Goal: Information Seeking & Learning: Learn about a topic

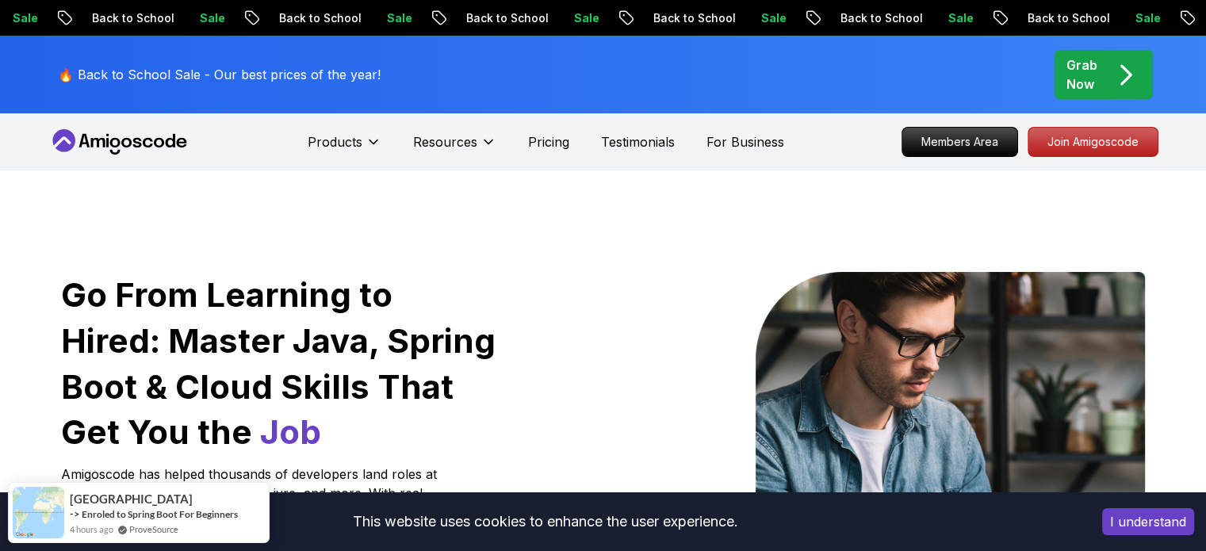
click at [1160, 519] on button "I understand" at bounding box center [1148, 521] width 92 height 27
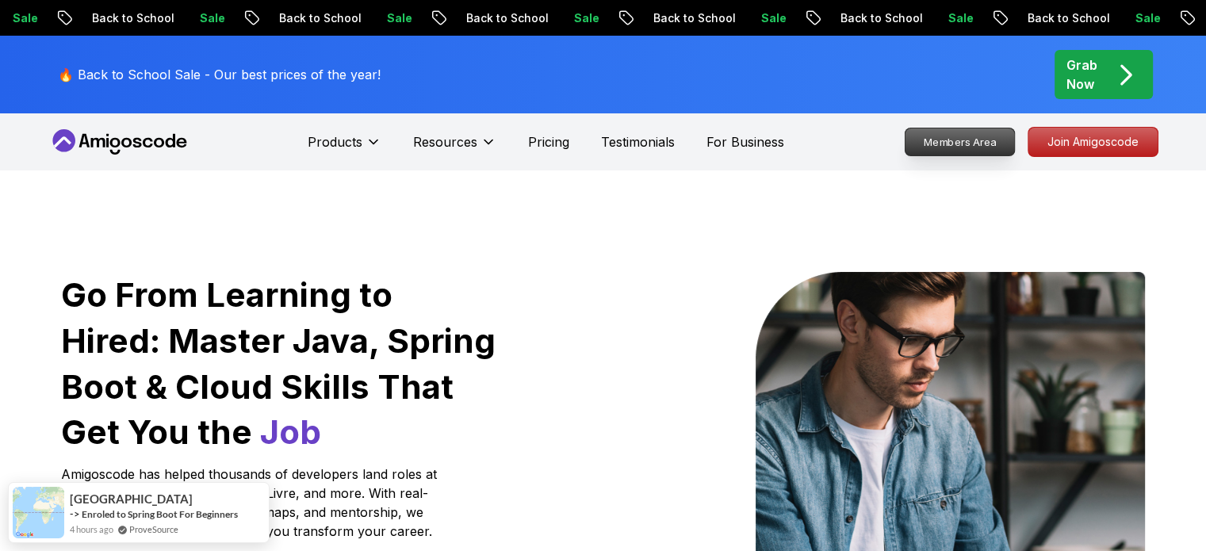
click at [959, 146] on p "Members Area" at bounding box center [959, 141] width 109 height 27
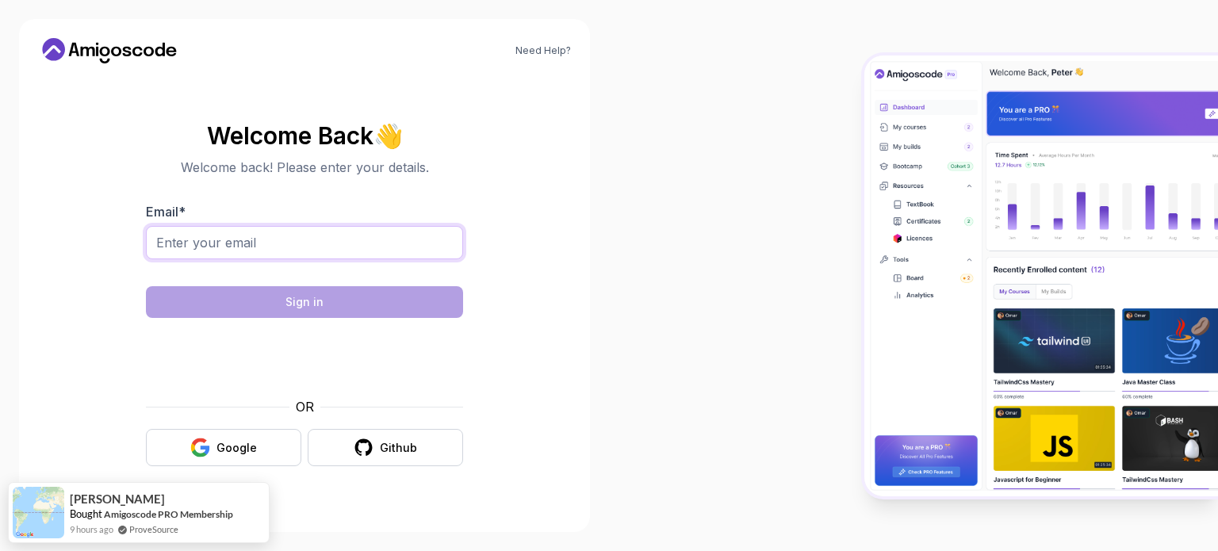
click at [339, 244] on input "Email *" at bounding box center [304, 242] width 317 height 33
type input "[EMAIL_ADDRESS][DOMAIN_NAME]"
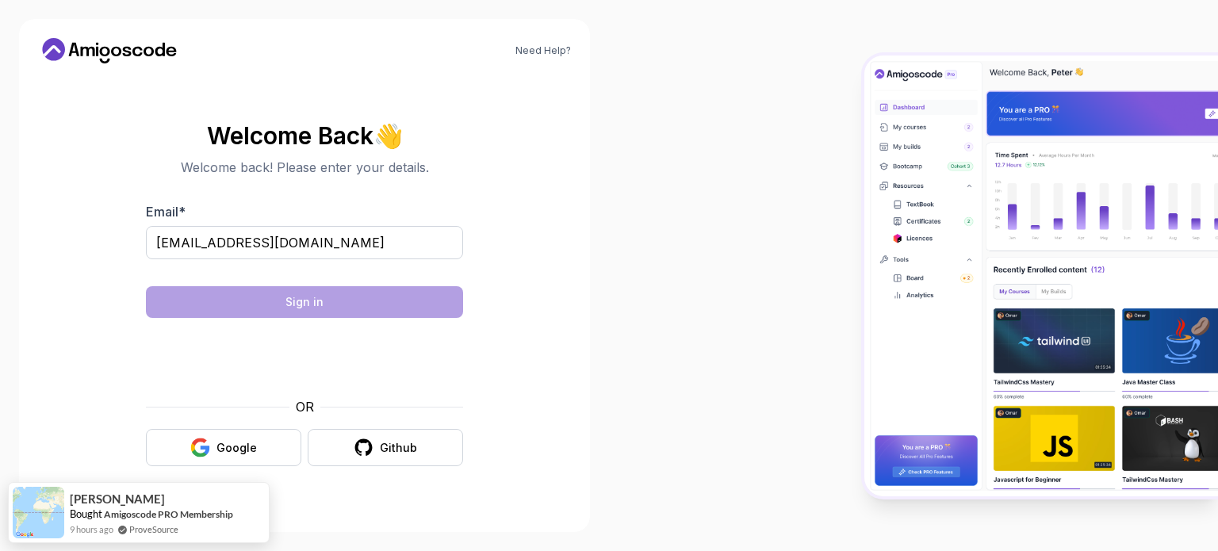
click at [844, 150] on body "Need Help? Welcome Back 👋 Welcome back! Please enter your details. Email * venk…" at bounding box center [609, 275] width 1218 height 551
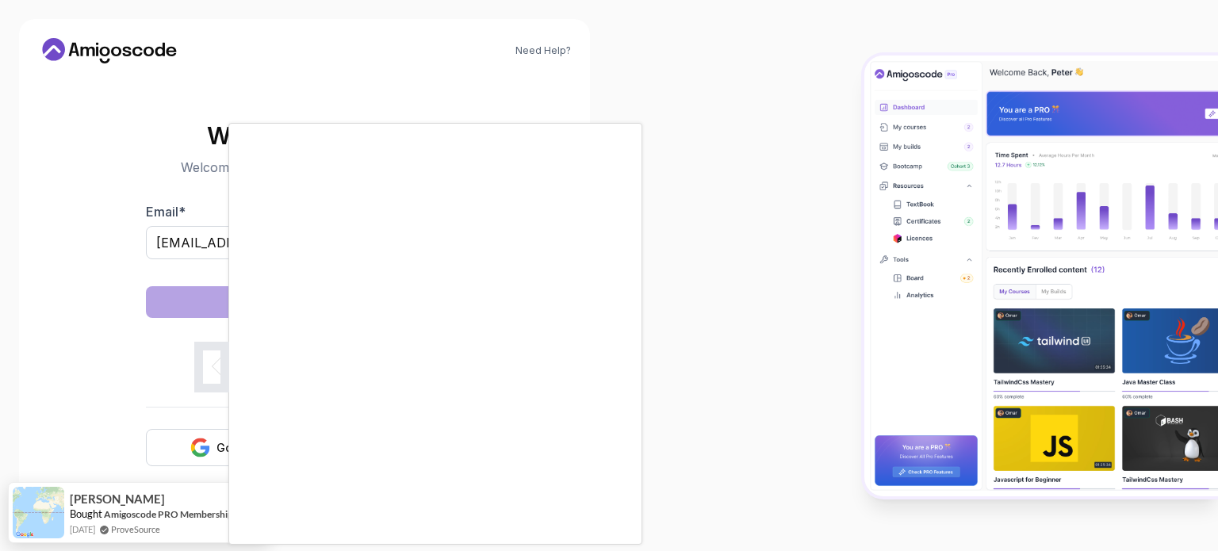
click at [721, 155] on div at bounding box center [609, 275] width 1218 height 551
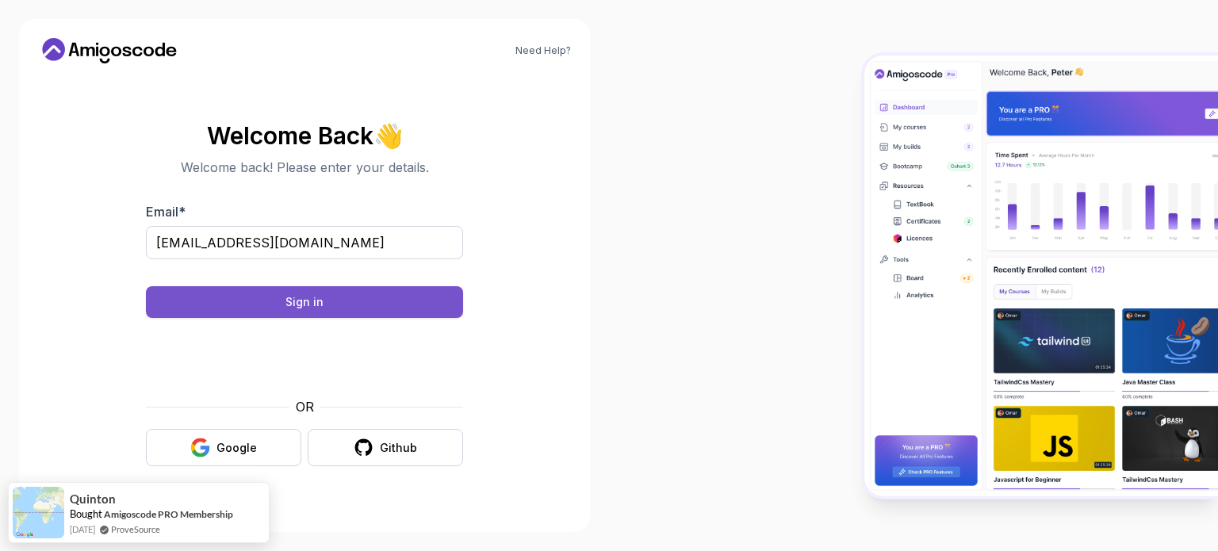
click at [425, 308] on button "Sign in" at bounding box center [304, 302] width 317 height 32
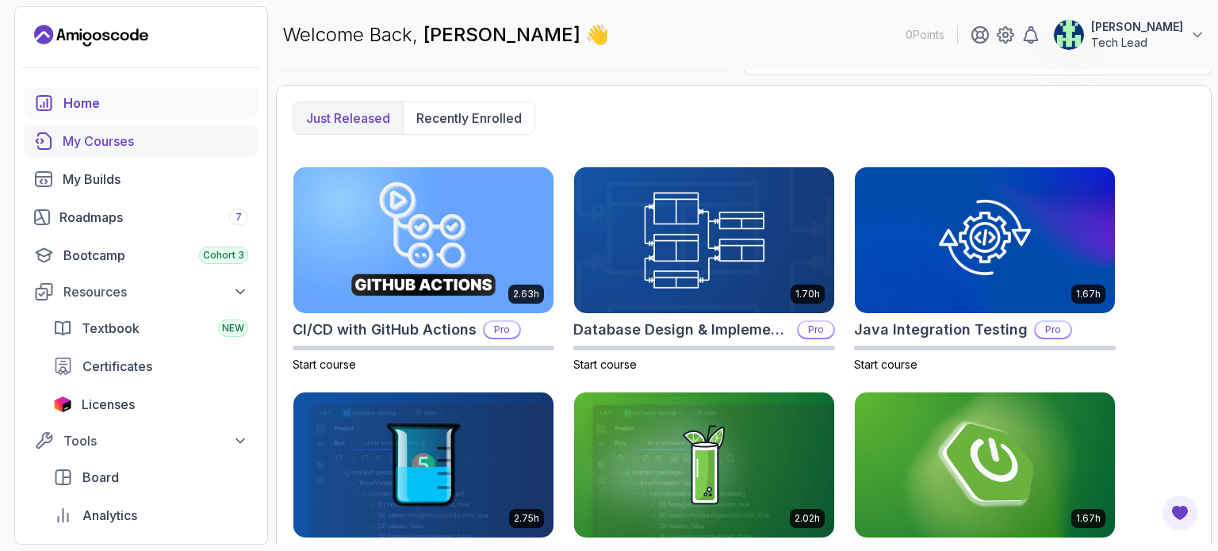
click at [176, 148] on div "My Courses" at bounding box center [156, 141] width 186 height 19
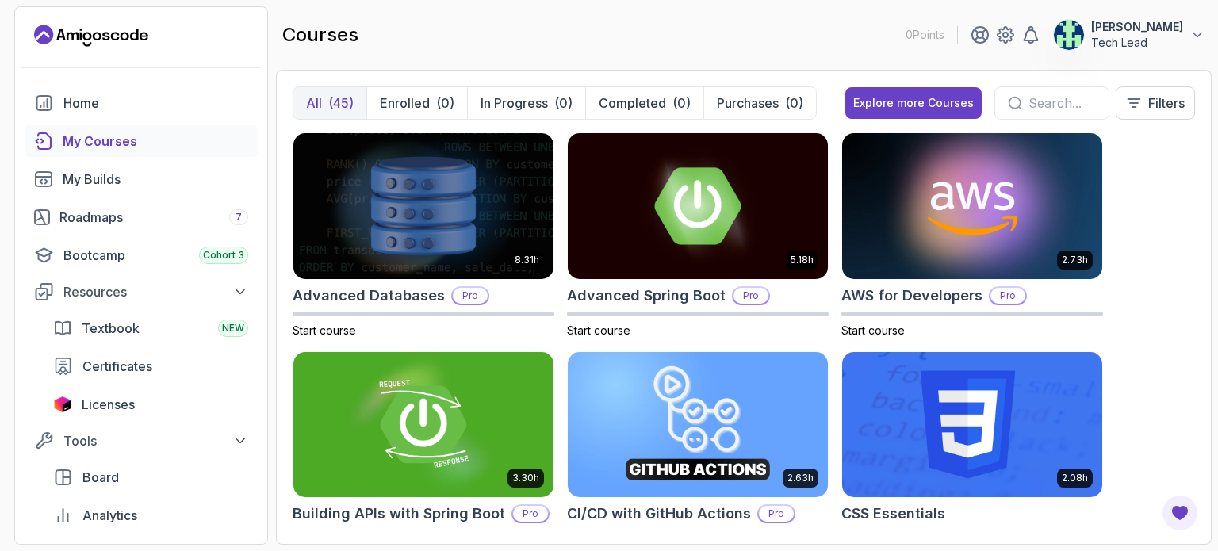
click at [1054, 98] on input "text" at bounding box center [1061, 103] width 67 height 19
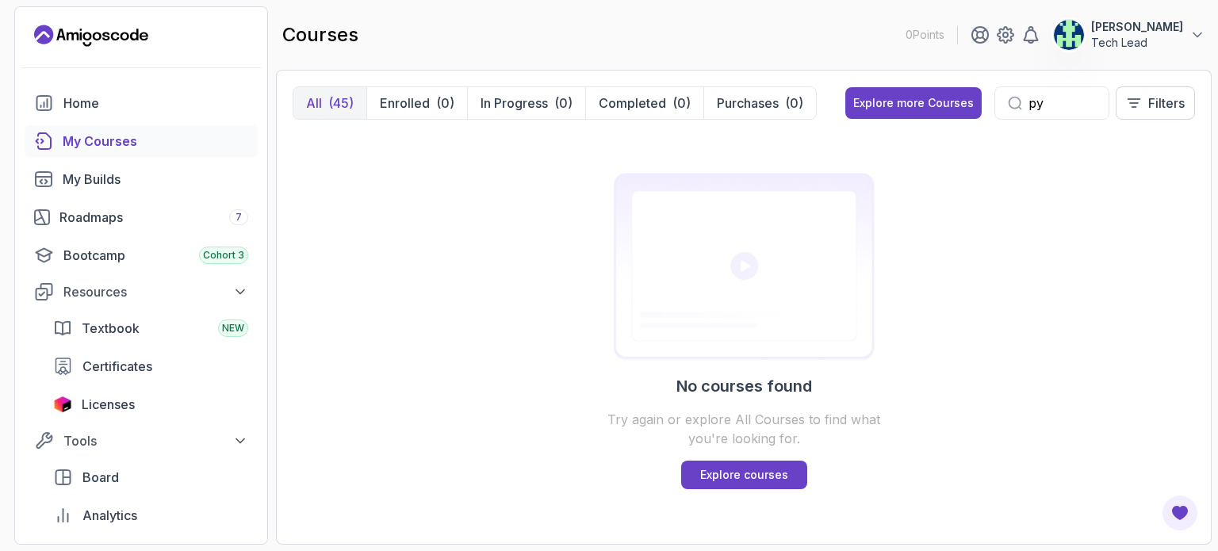
type input "p"
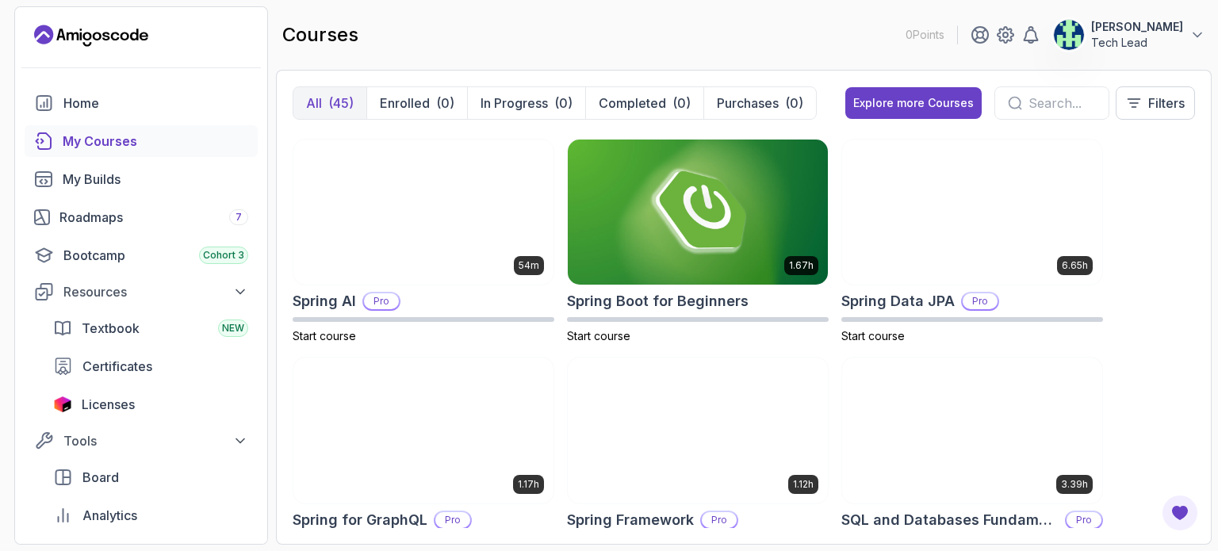
scroll to position [2887, 0]
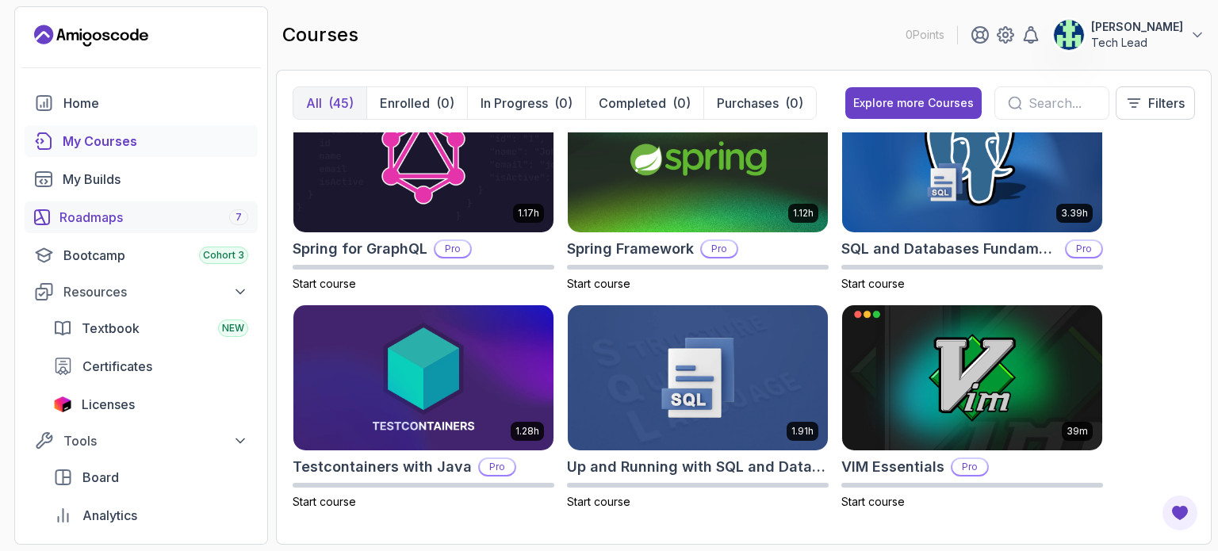
click at [146, 218] on div "Roadmaps 7" at bounding box center [153, 217] width 189 height 19
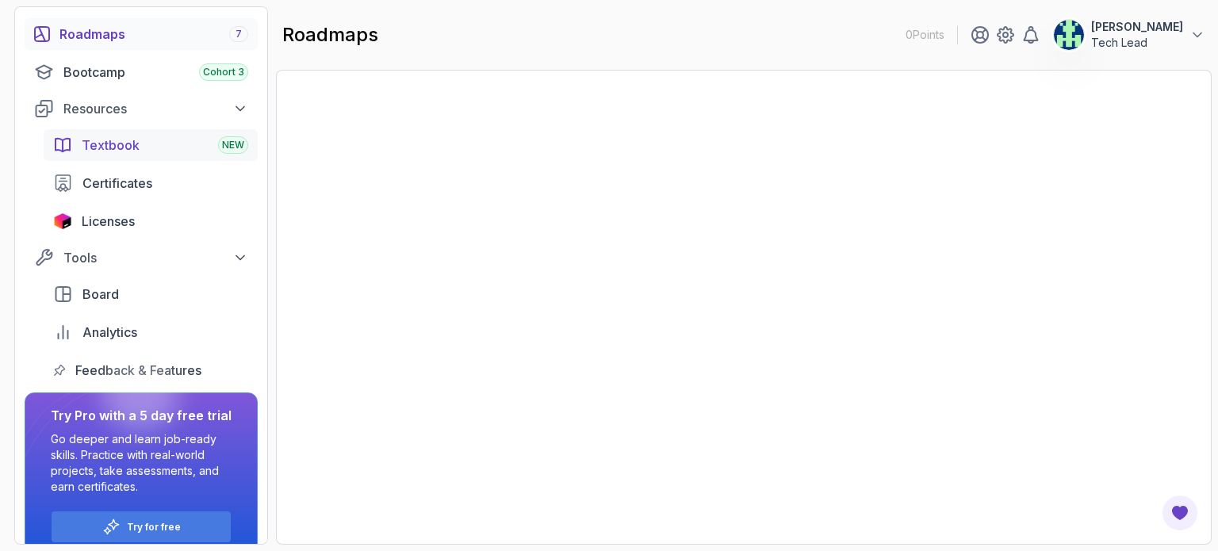
scroll to position [205, 0]
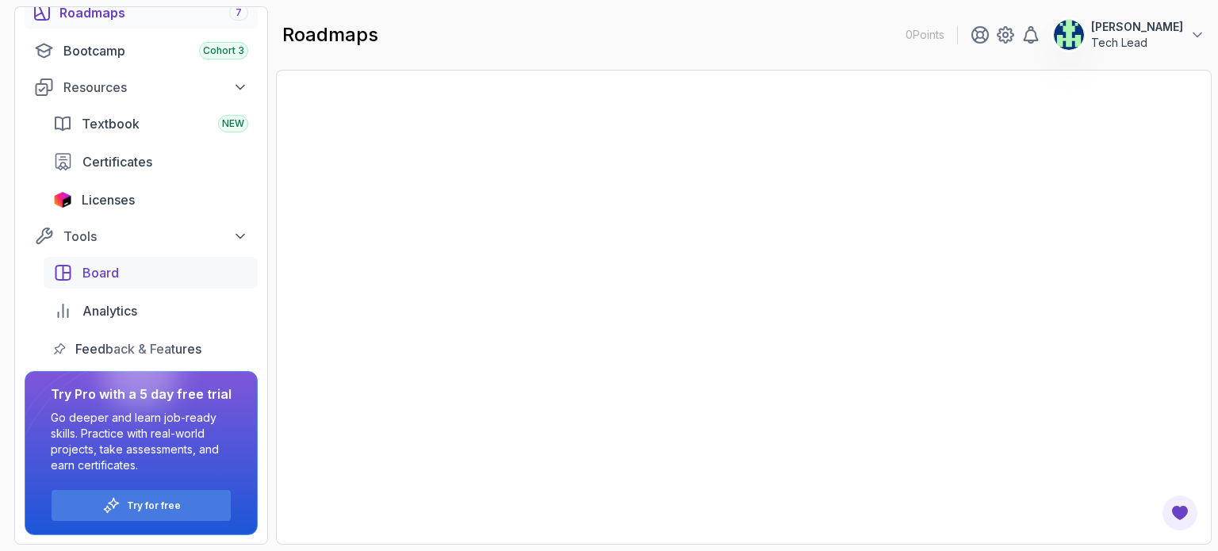
click at [124, 269] on div "Board" at bounding box center [165, 272] width 166 height 19
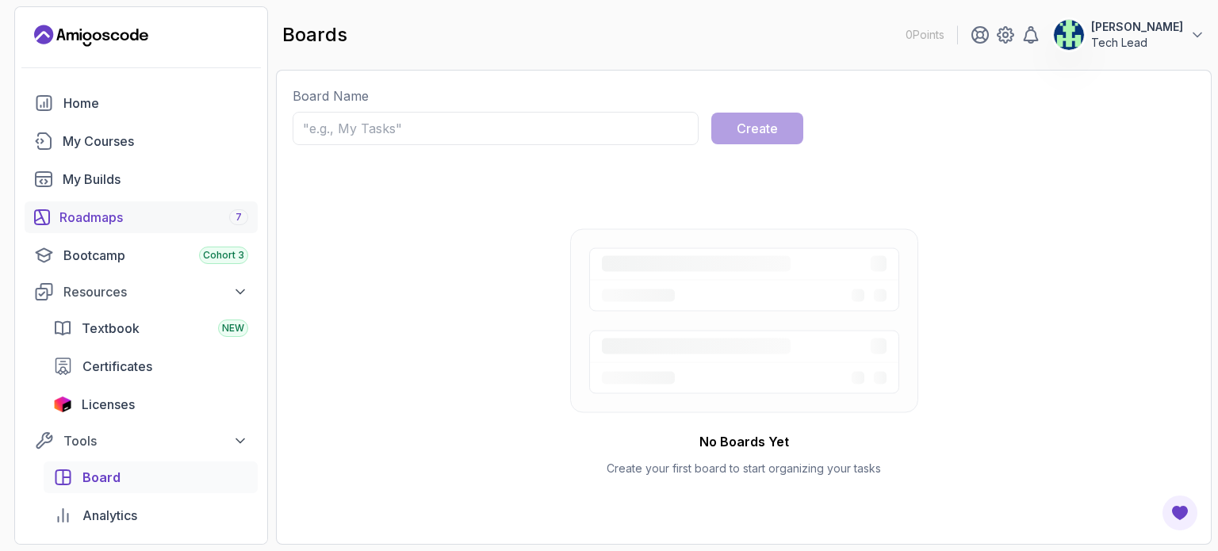
click at [158, 220] on div "Roadmaps 7" at bounding box center [153, 217] width 189 height 19
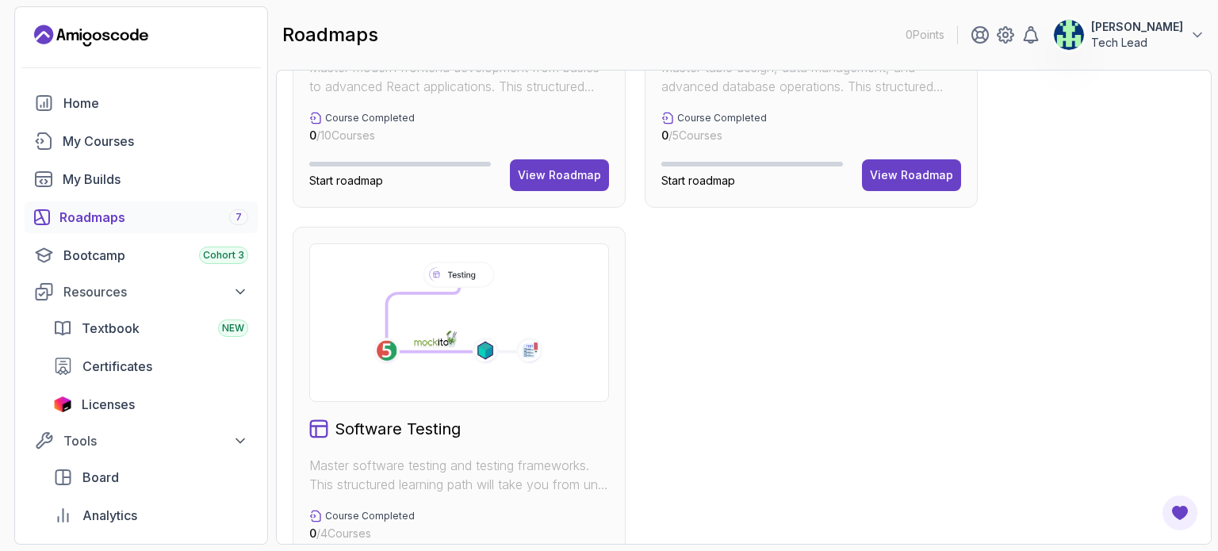
scroll to position [1129, 0]
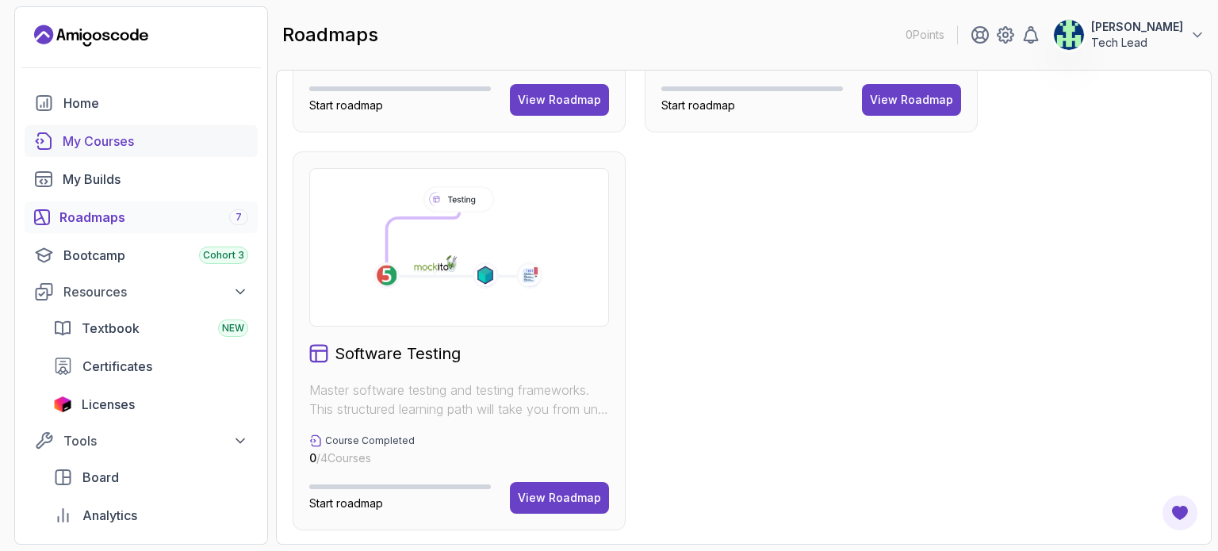
click at [150, 144] on div "My Courses" at bounding box center [156, 141] width 186 height 19
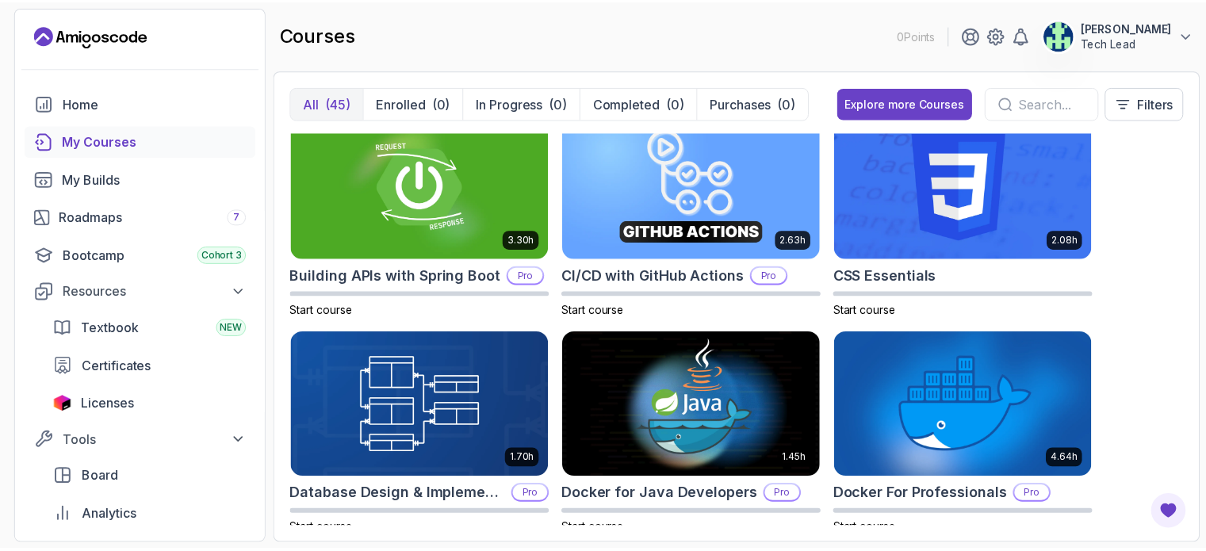
scroll to position [396, 0]
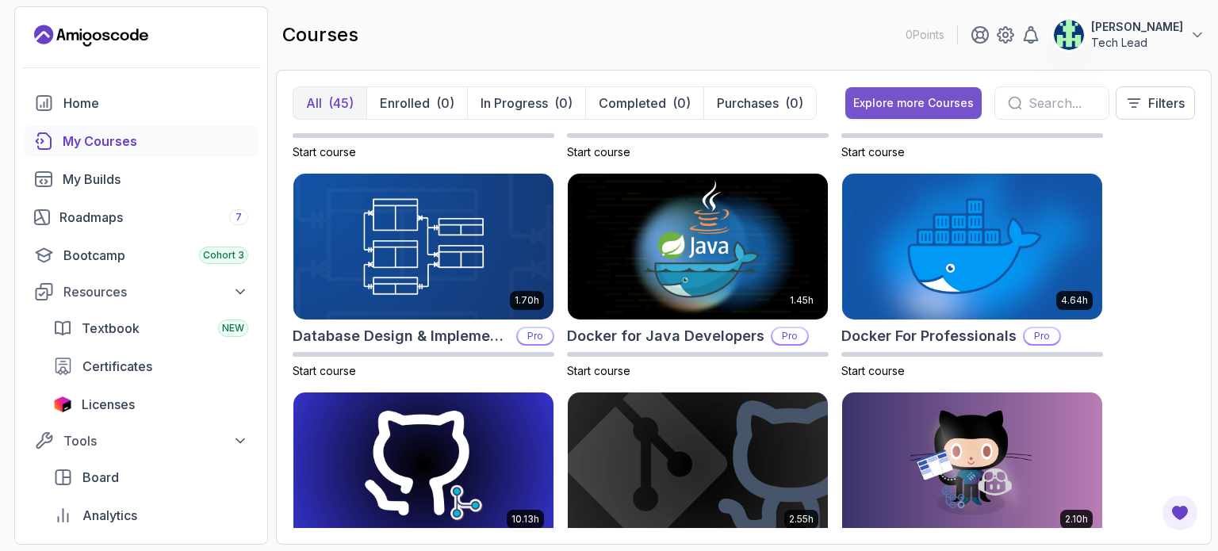
click at [902, 97] on div "Explore more Courses" at bounding box center [913, 103] width 121 height 16
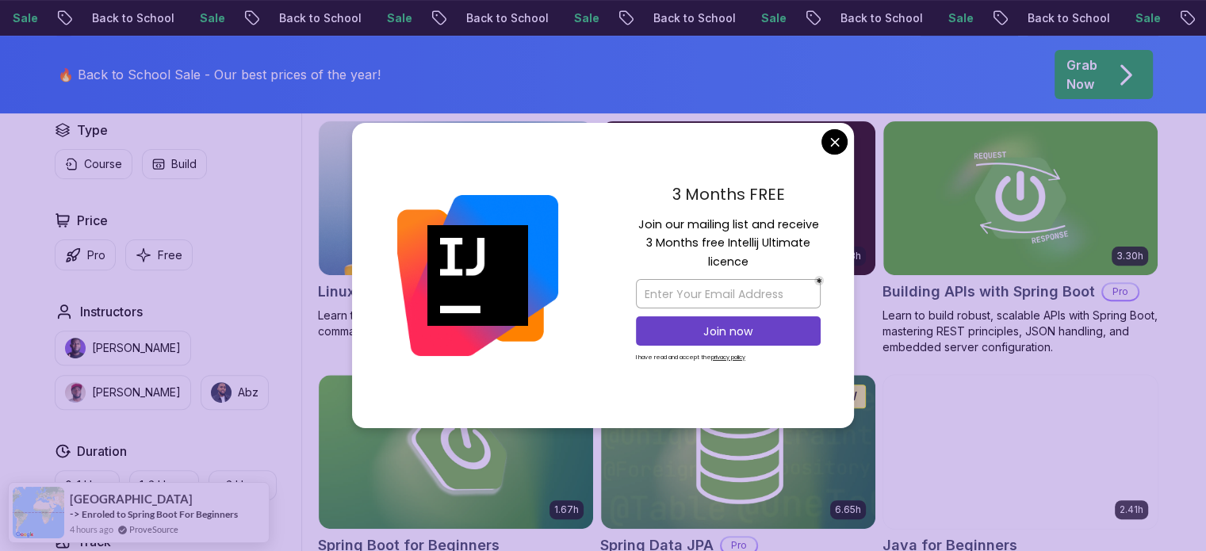
scroll to position [555, 0]
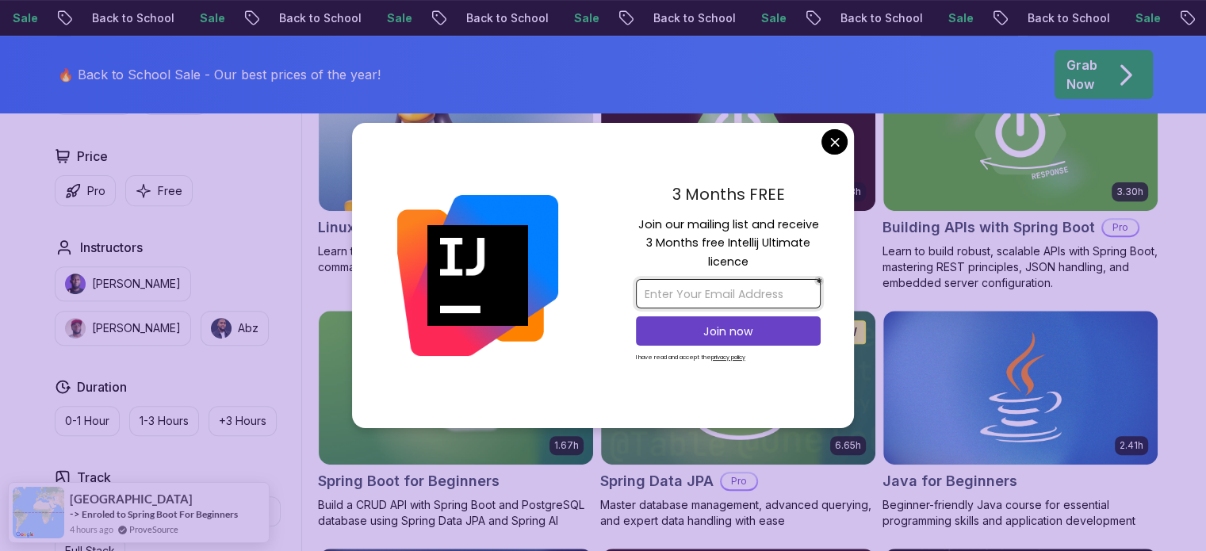
click at [739, 293] on input "email" at bounding box center [728, 293] width 185 height 29
type input "[EMAIL_ADDRESS][DOMAIN_NAME]"
click at [748, 324] on p "Join now" at bounding box center [728, 331] width 150 height 16
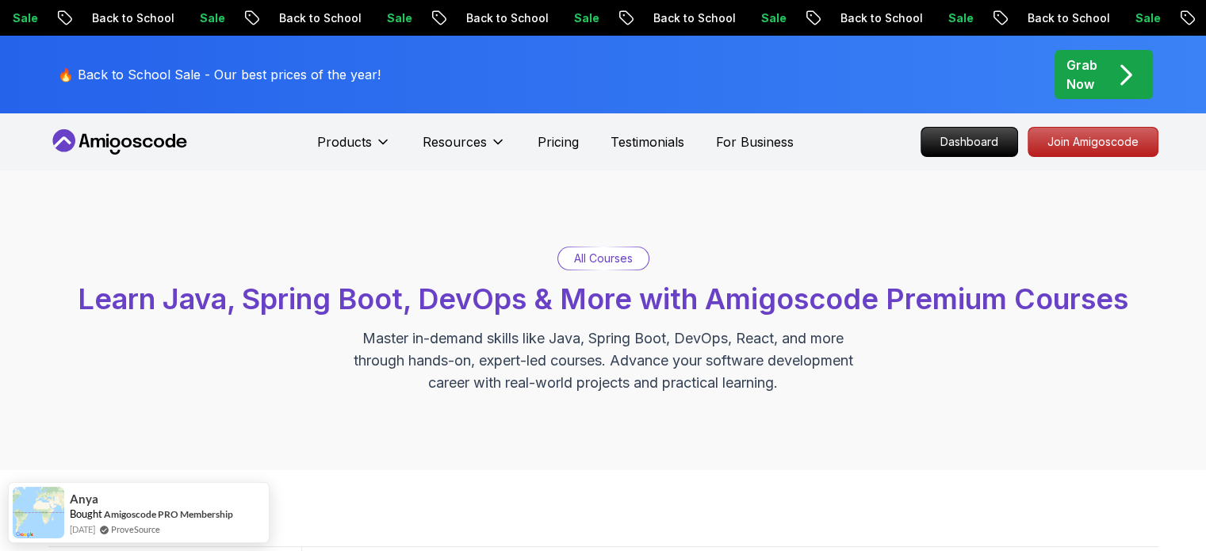
scroll to position [317, 0]
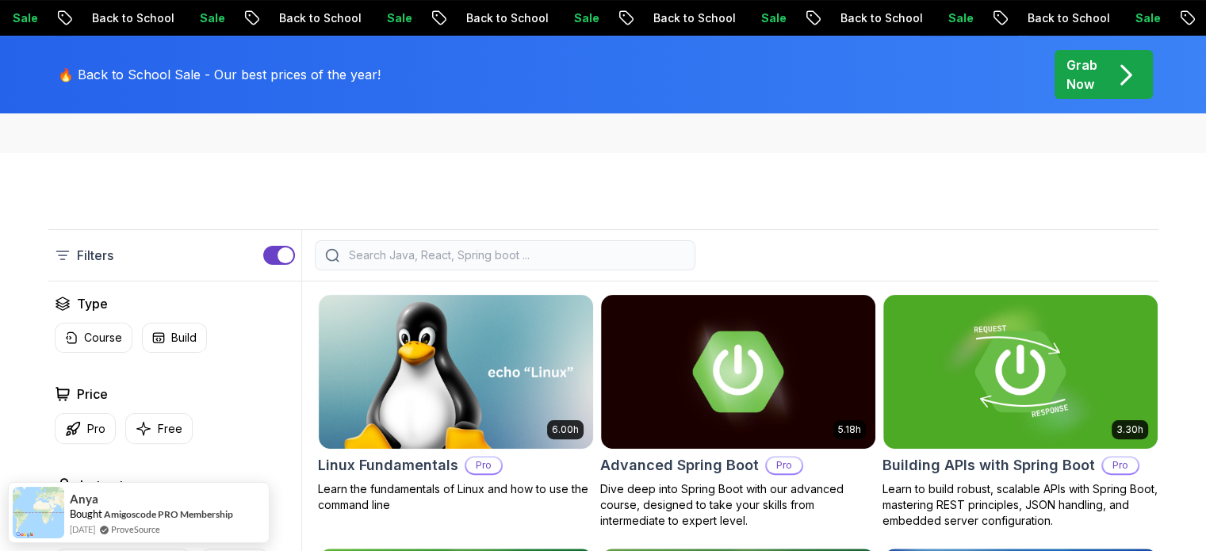
click at [419, 256] on input "search" at bounding box center [515, 255] width 339 height 16
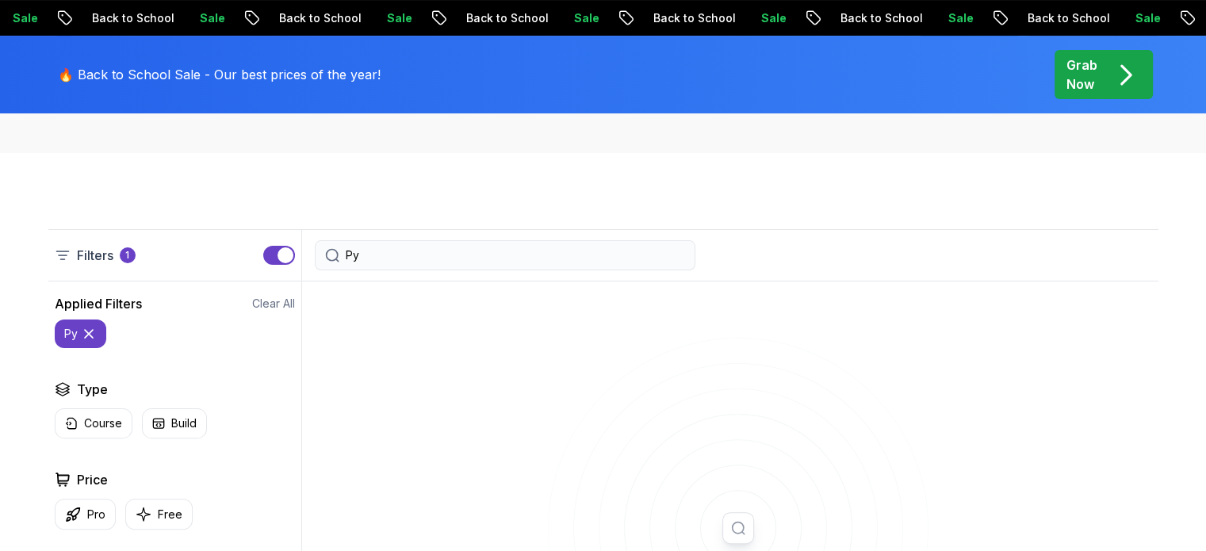
type input "P"
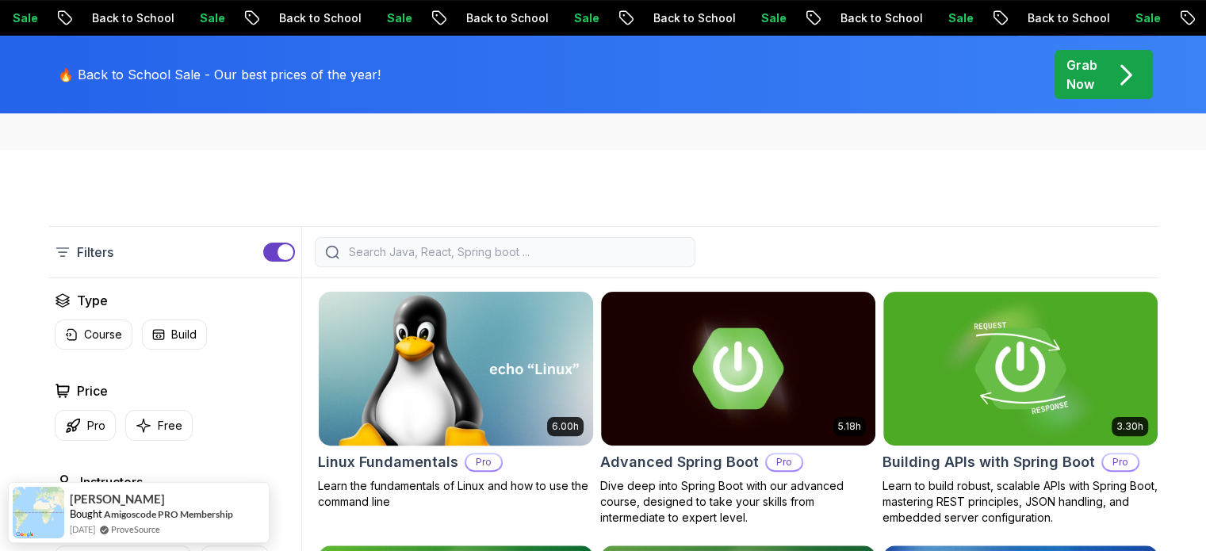
scroll to position [317, 0]
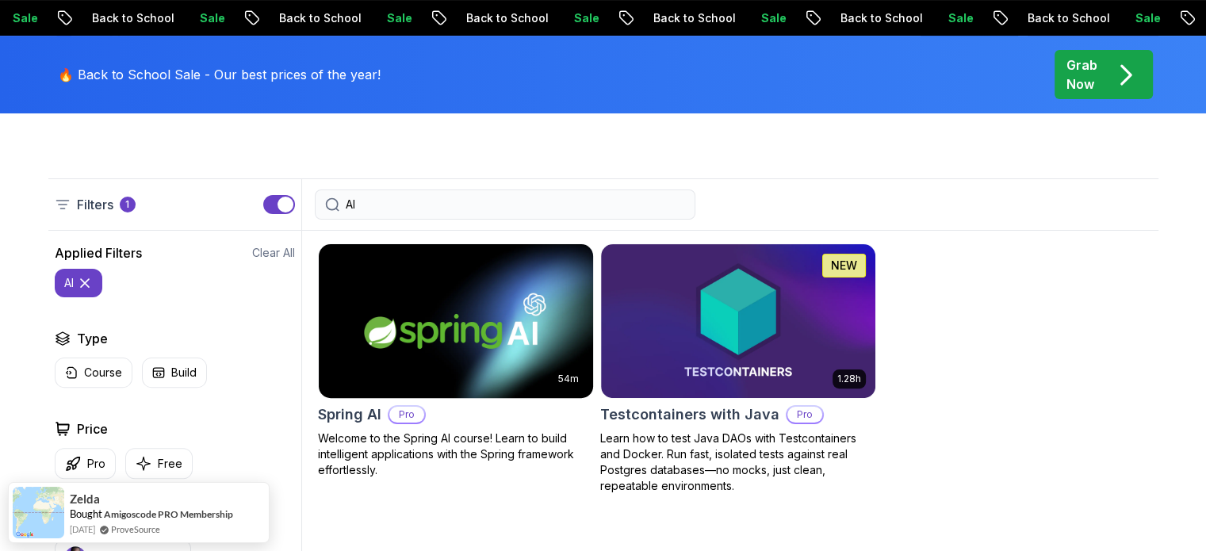
scroll to position [396, 0]
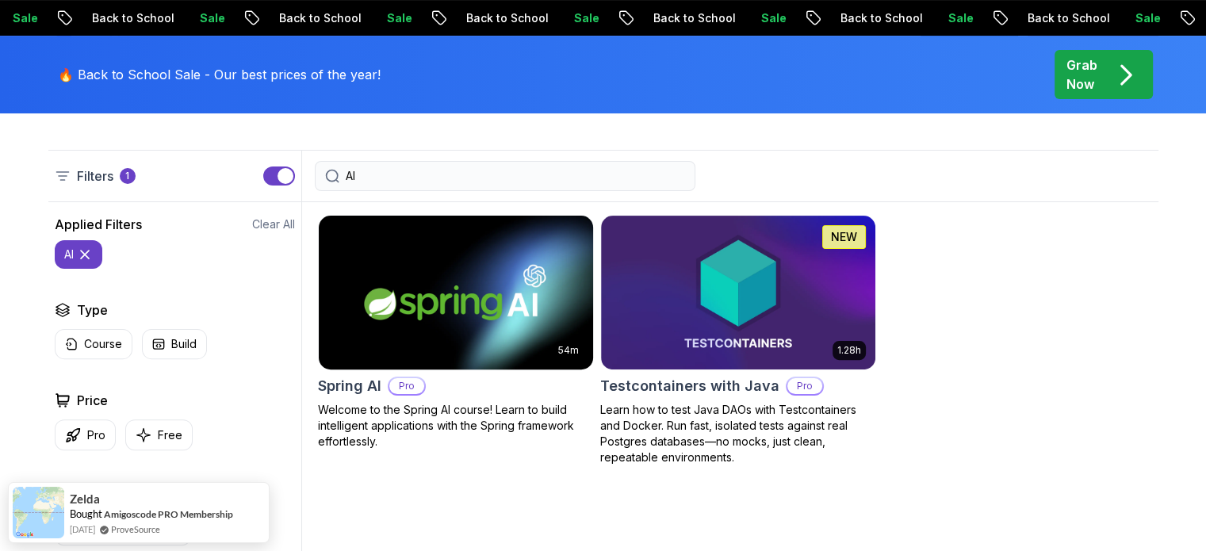
type input "AI"
click at [501, 338] on img at bounding box center [456, 292] width 288 height 161
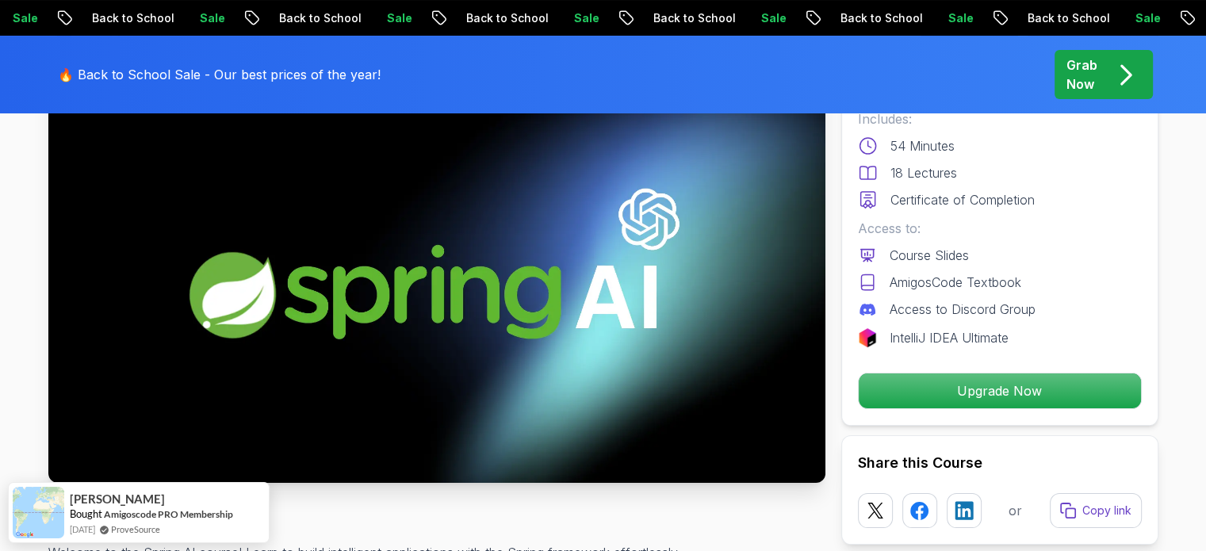
scroll to position [238, 0]
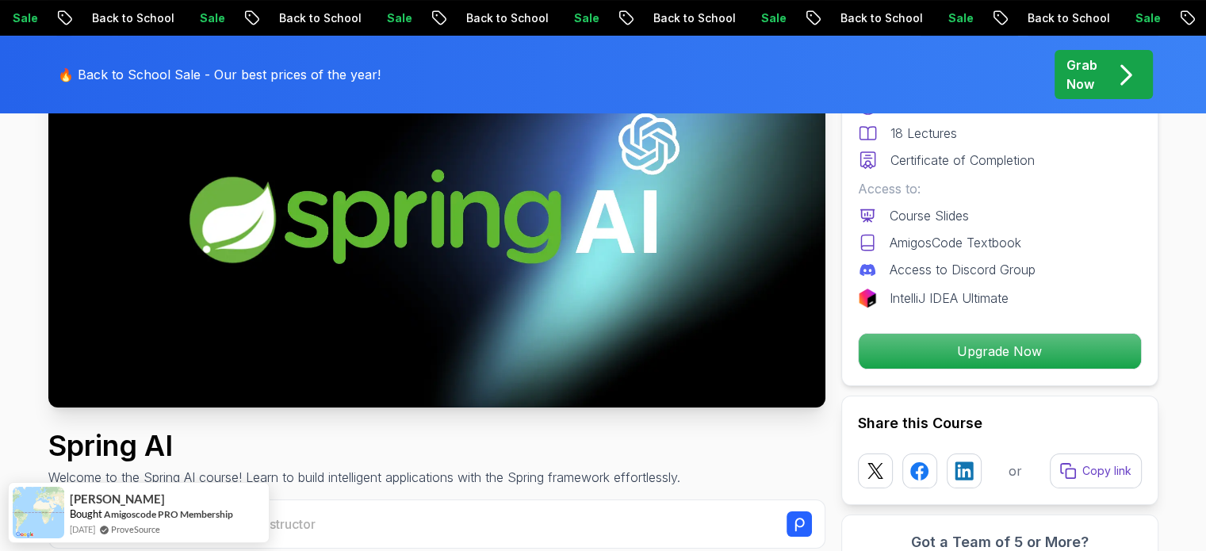
click at [583, 278] on img at bounding box center [436, 189] width 777 height 437
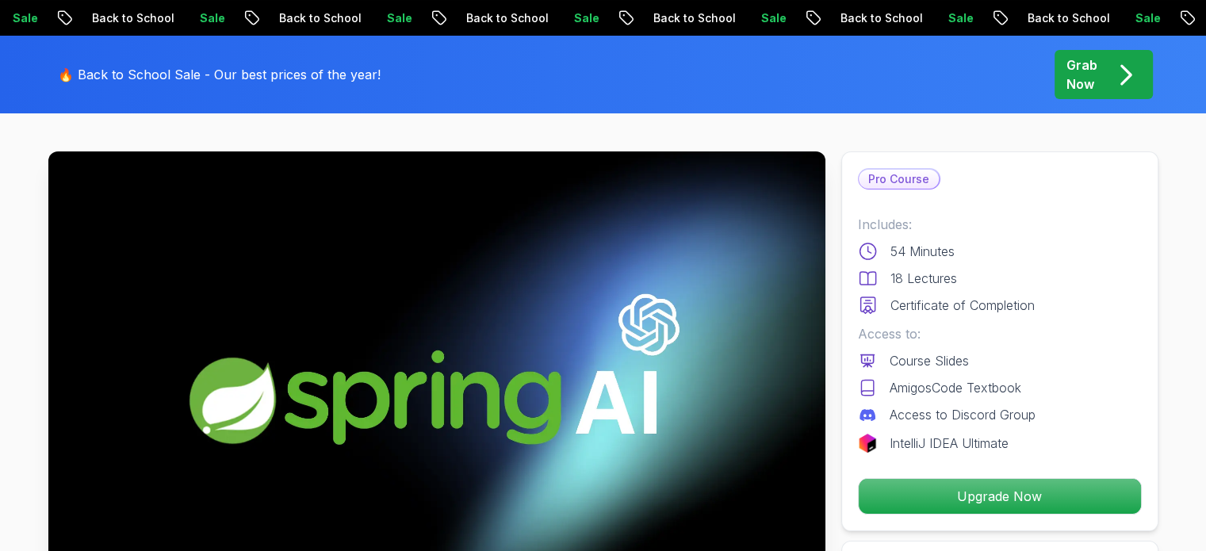
scroll to position [79, 0]
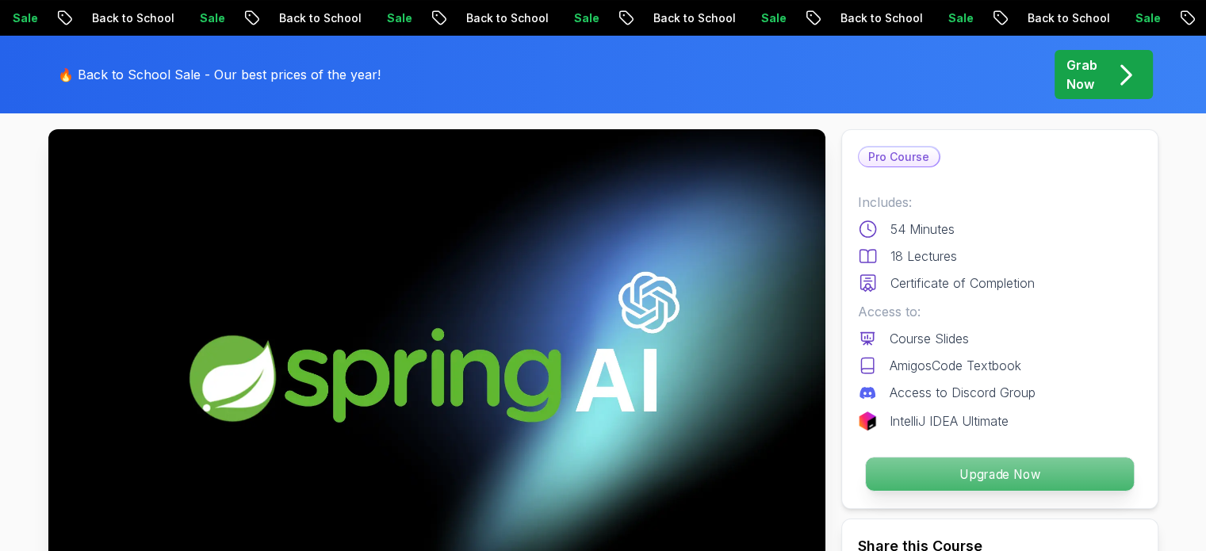
click at [997, 473] on p "Upgrade Now" at bounding box center [999, 473] width 268 height 33
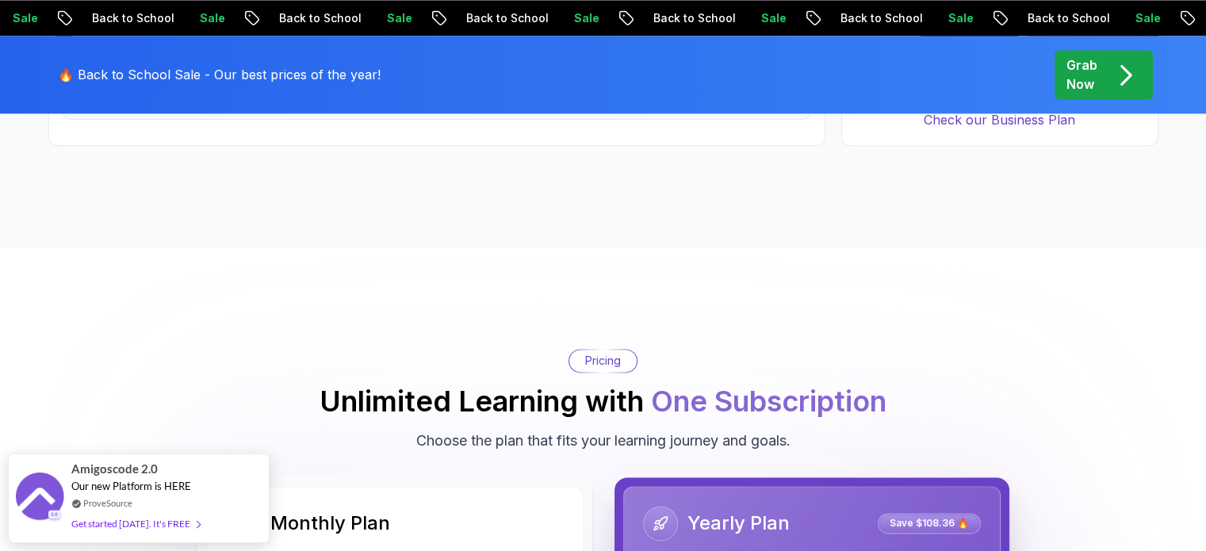
scroll to position [2417, 0]
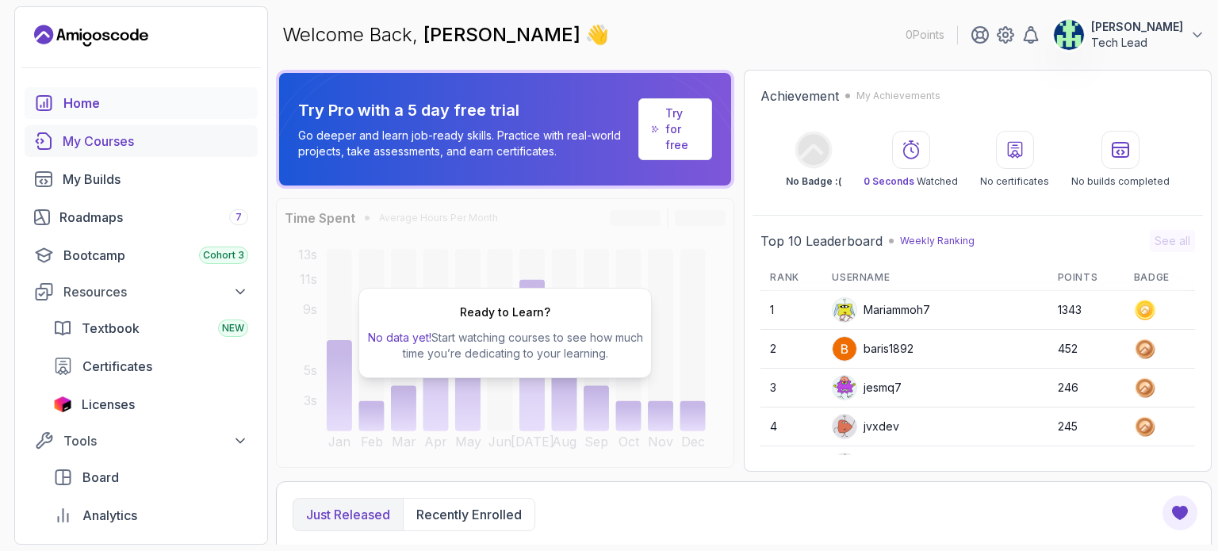
click at [145, 142] on div "My Courses" at bounding box center [156, 141] width 186 height 19
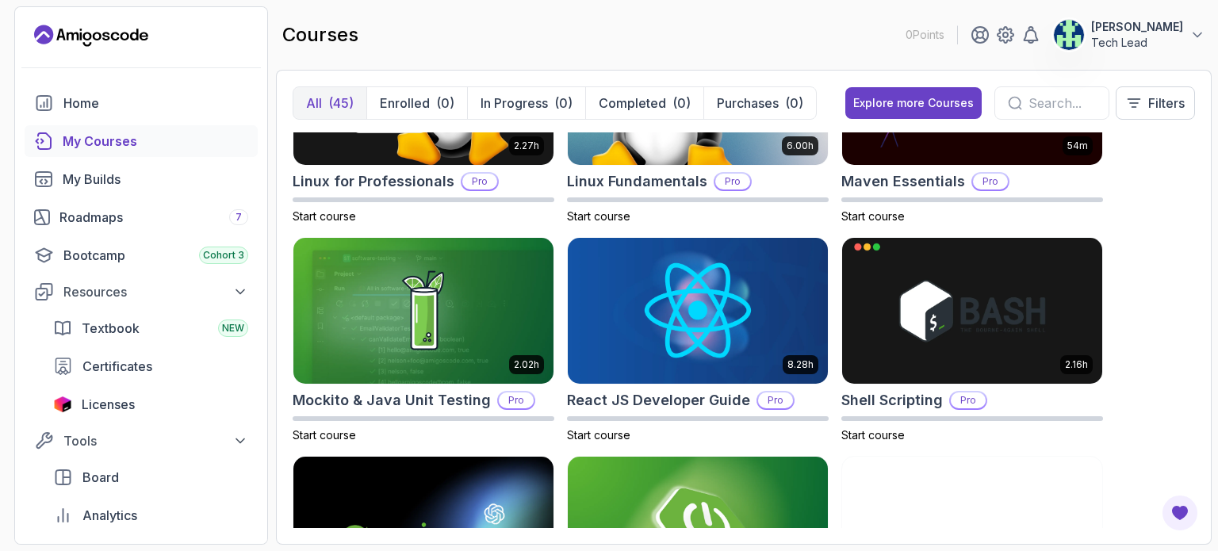
scroll to position [2220, 0]
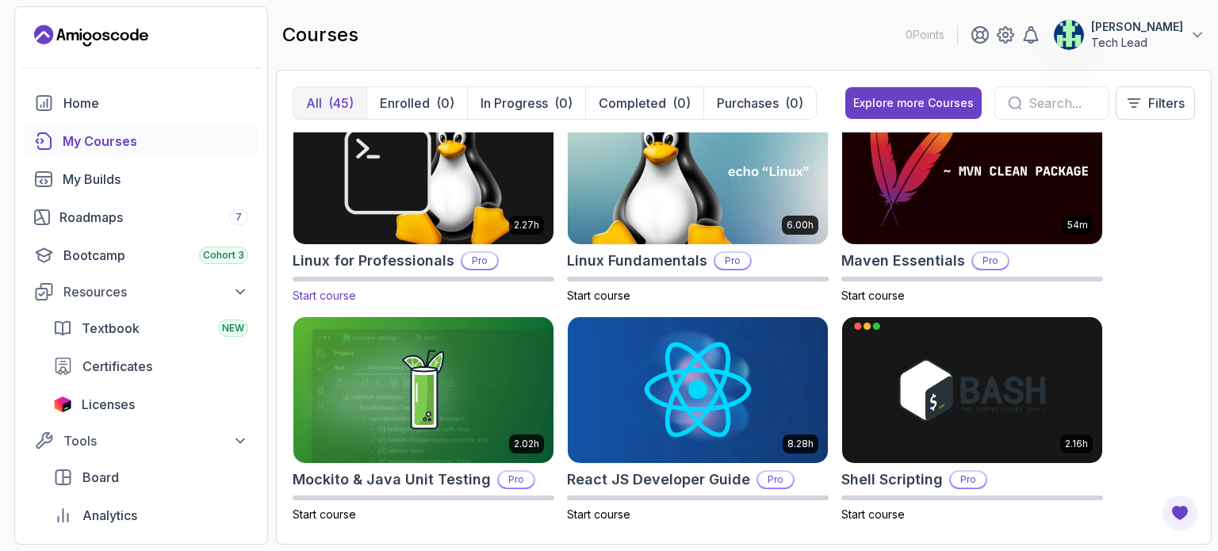
click at [497, 212] on img at bounding box center [423, 171] width 273 height 153
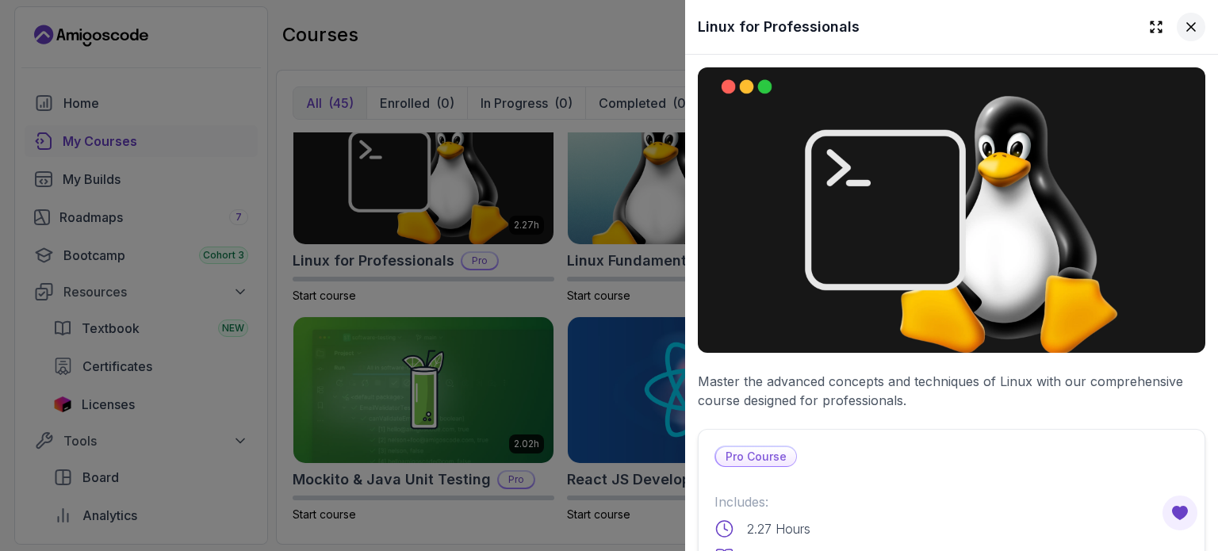
click at [1183, 32] on icon at bounding box center [1191, 27] width 16 height 16
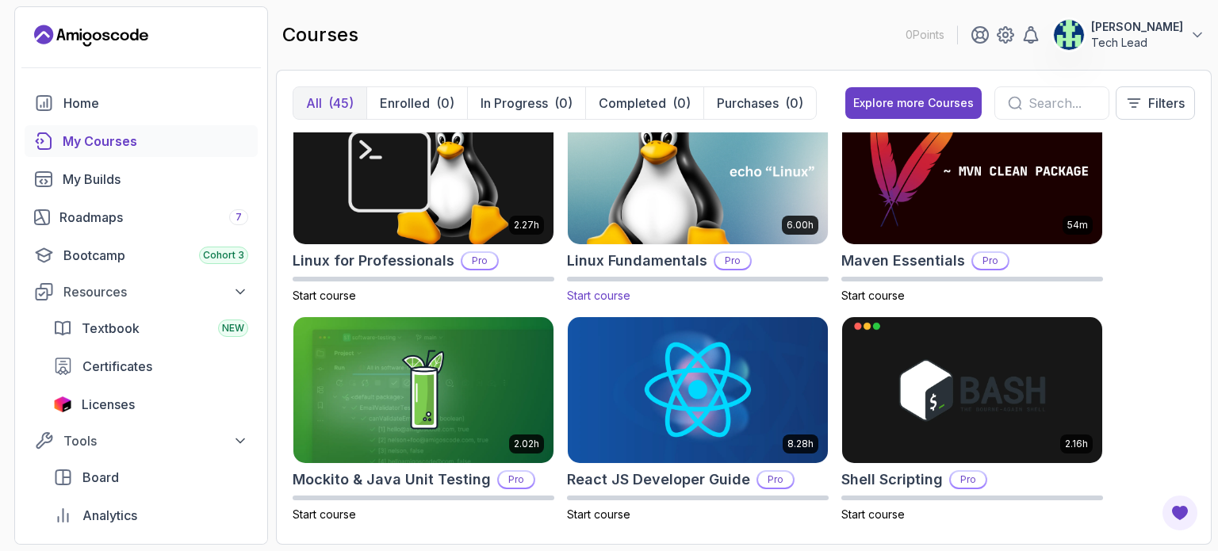
click at [695, 199] on img at bounding box center [697, 171] width 273 height 153
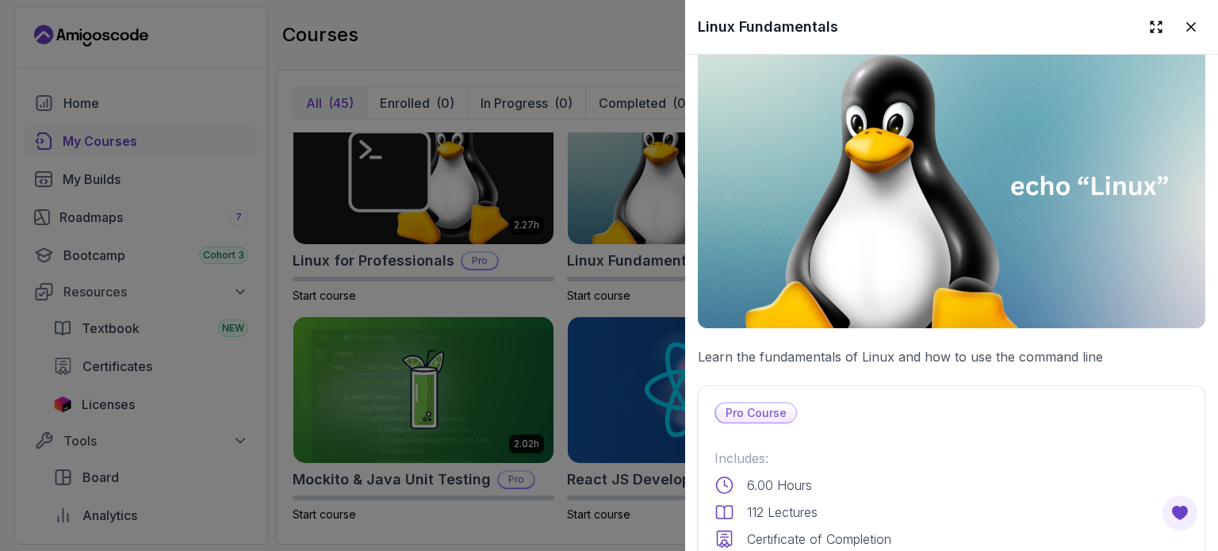
scroll to position [0, 0]
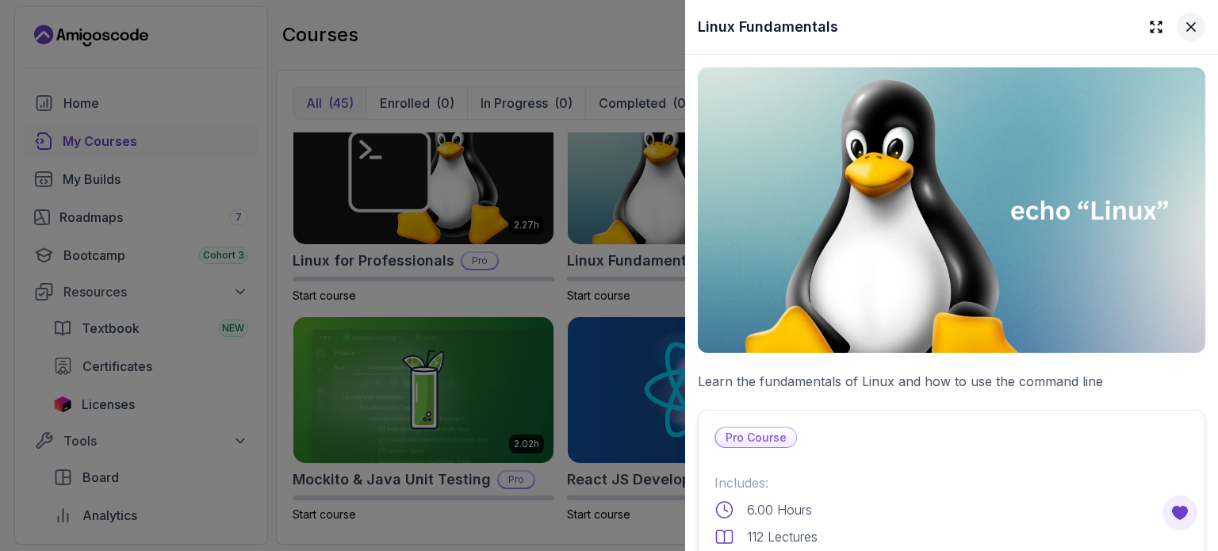
click at [1187, 25] on icon at bounding box center [1191, 27] width 8 height 8
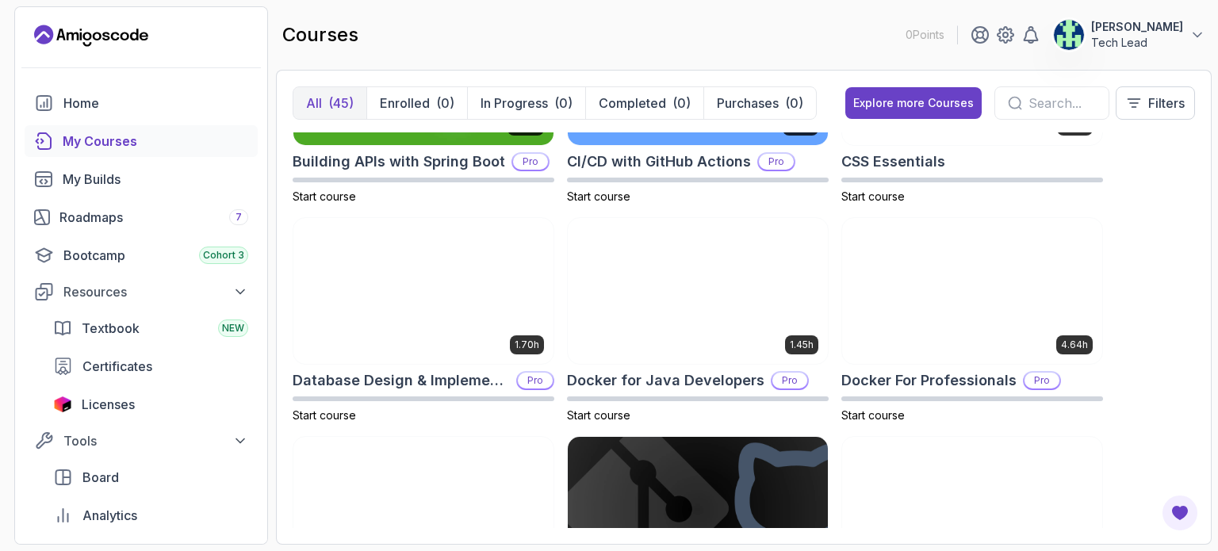
scroll to position [714, 0]
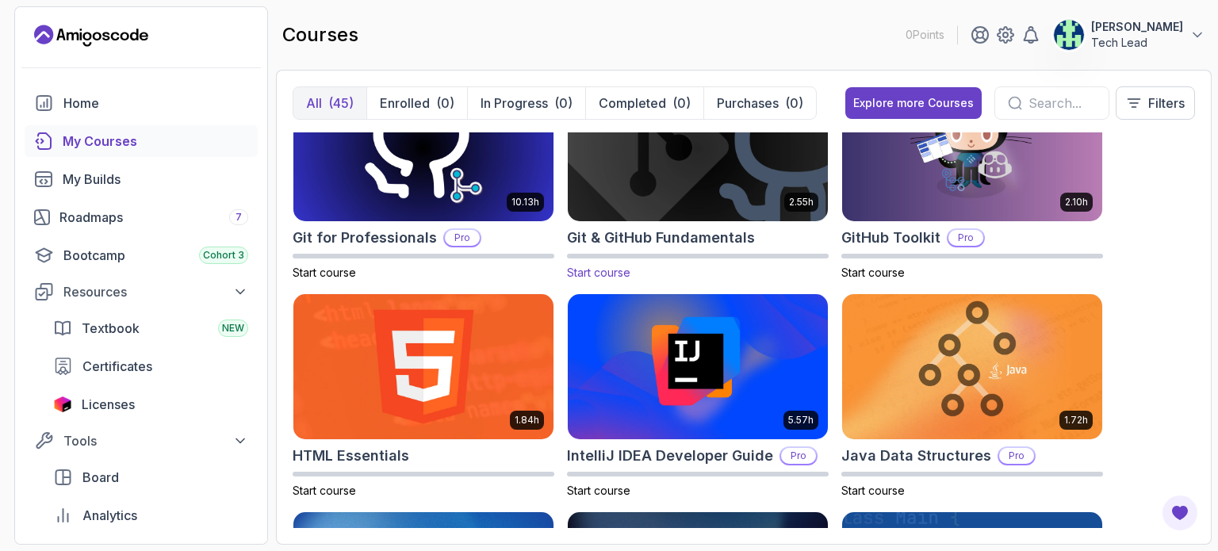
click at [734, 195] on img at bounding box center [697, 147] width 273 height 153
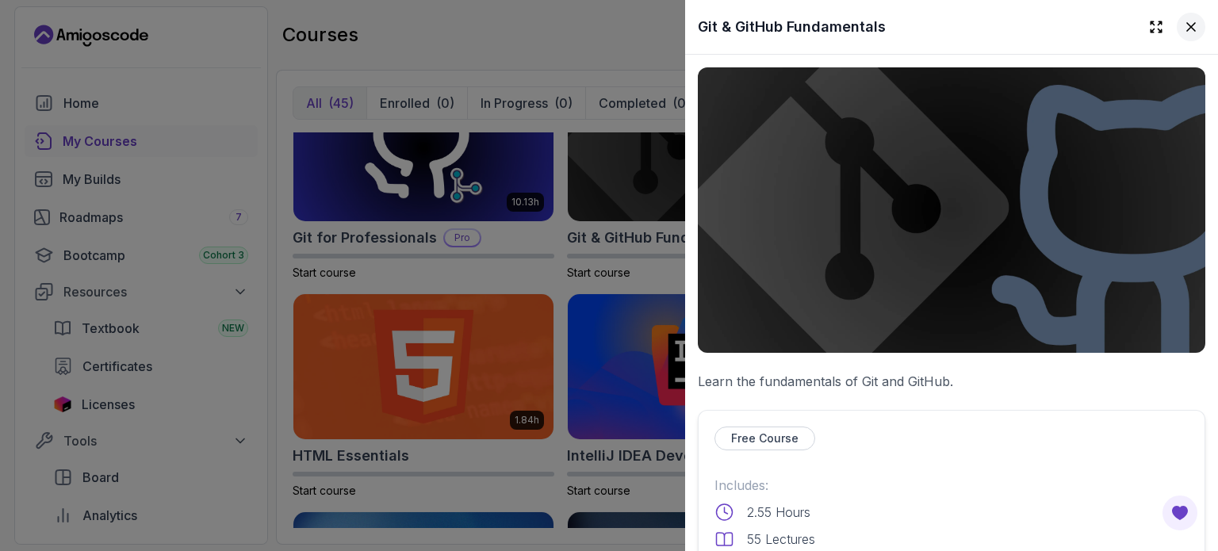
click at [1183, 27] on icon at bounding box center [1191, 27] width 16 height 16
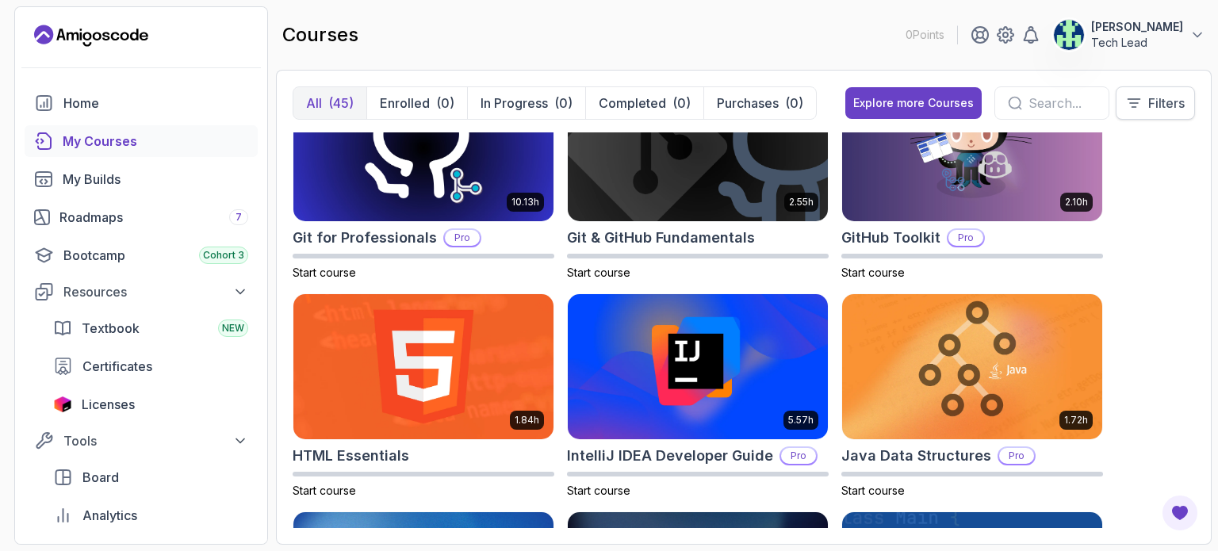
click at [1148, 107] on p "Filters" at bounding box center [1166, 103] width 36 height 19
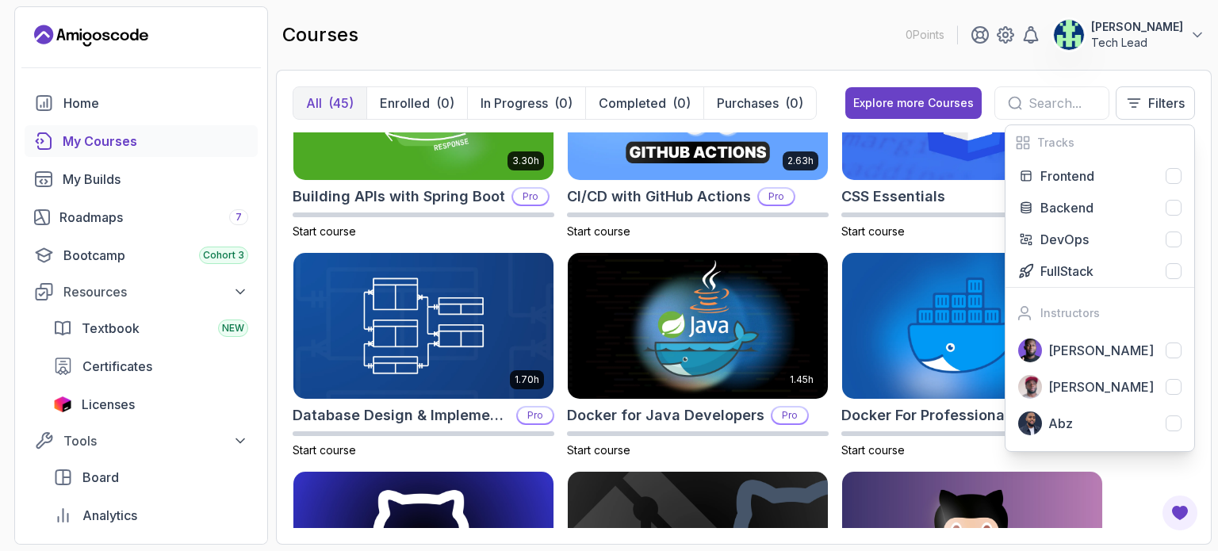
scroll to position [159, 0]
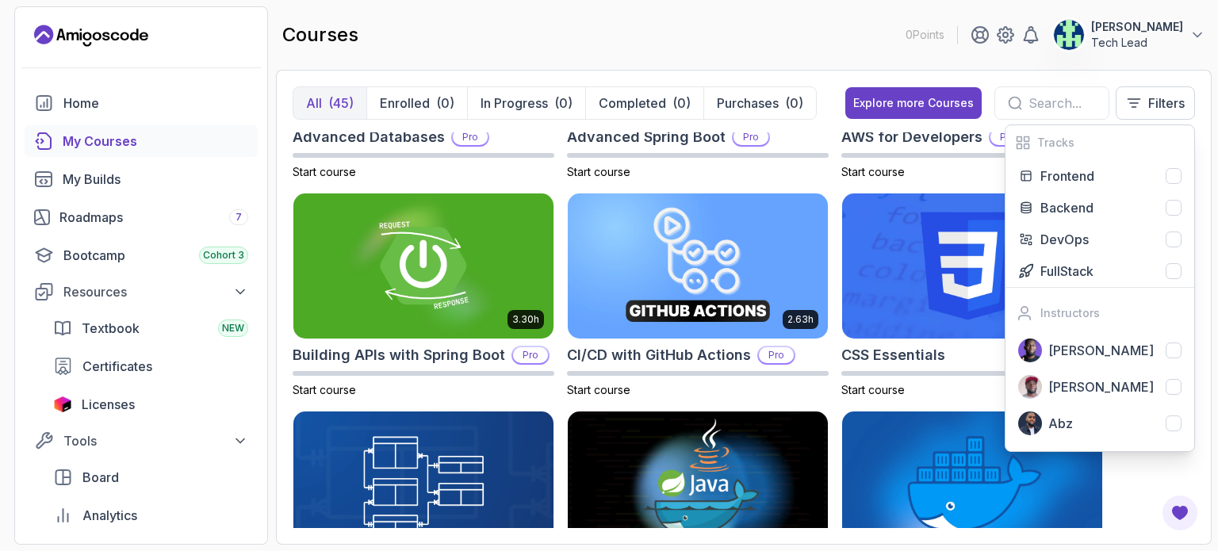
click at [727, 48] on div "courses 0 Points Venkatpurna Sharma Tech Lead" at bounding box center [743, 34] width 935 height 57
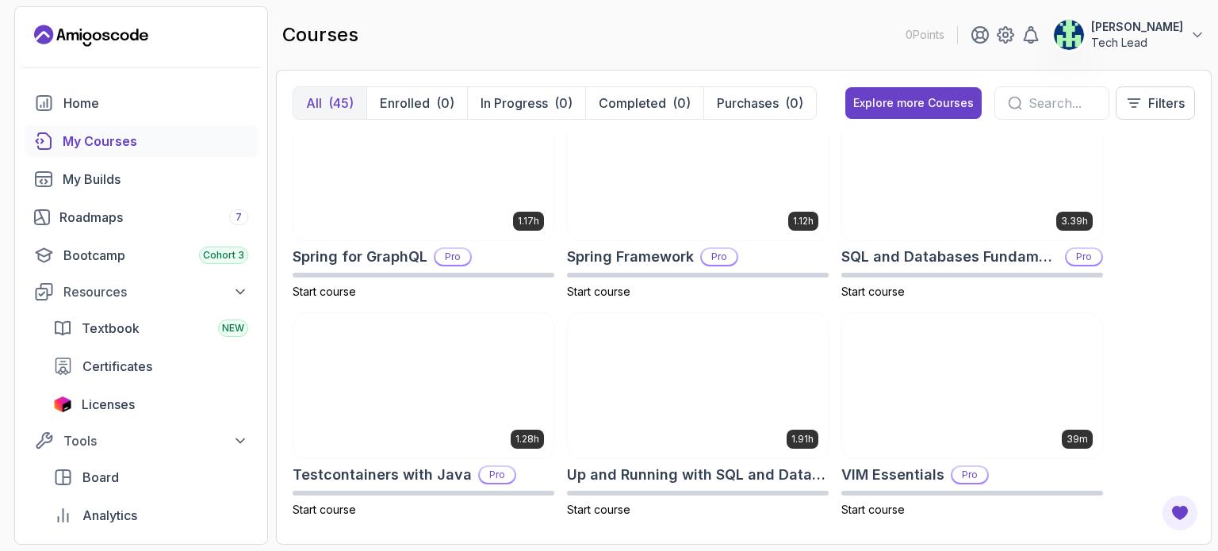
scroll to position [2887, 0]
